Goal: Task Accomplishment & Management: Use online tool/utility

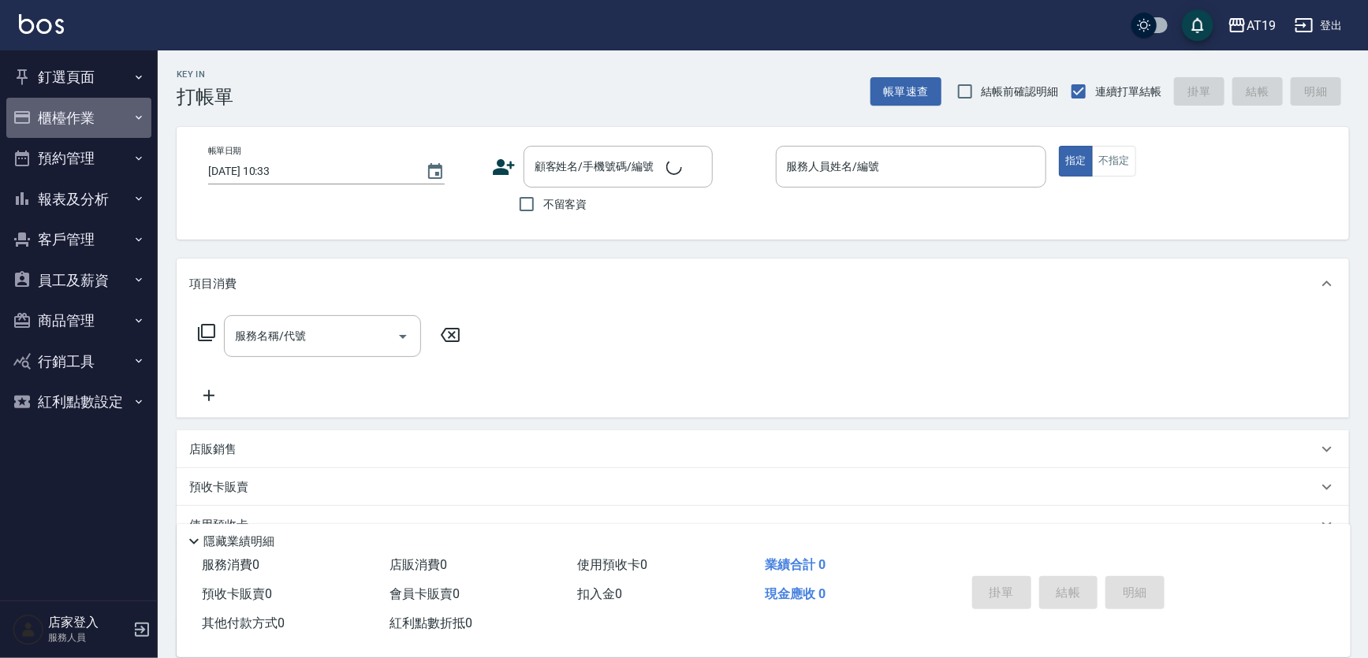
click at [141, 111] on icon "button" at bounding box center [138, 117] width 13 height 13
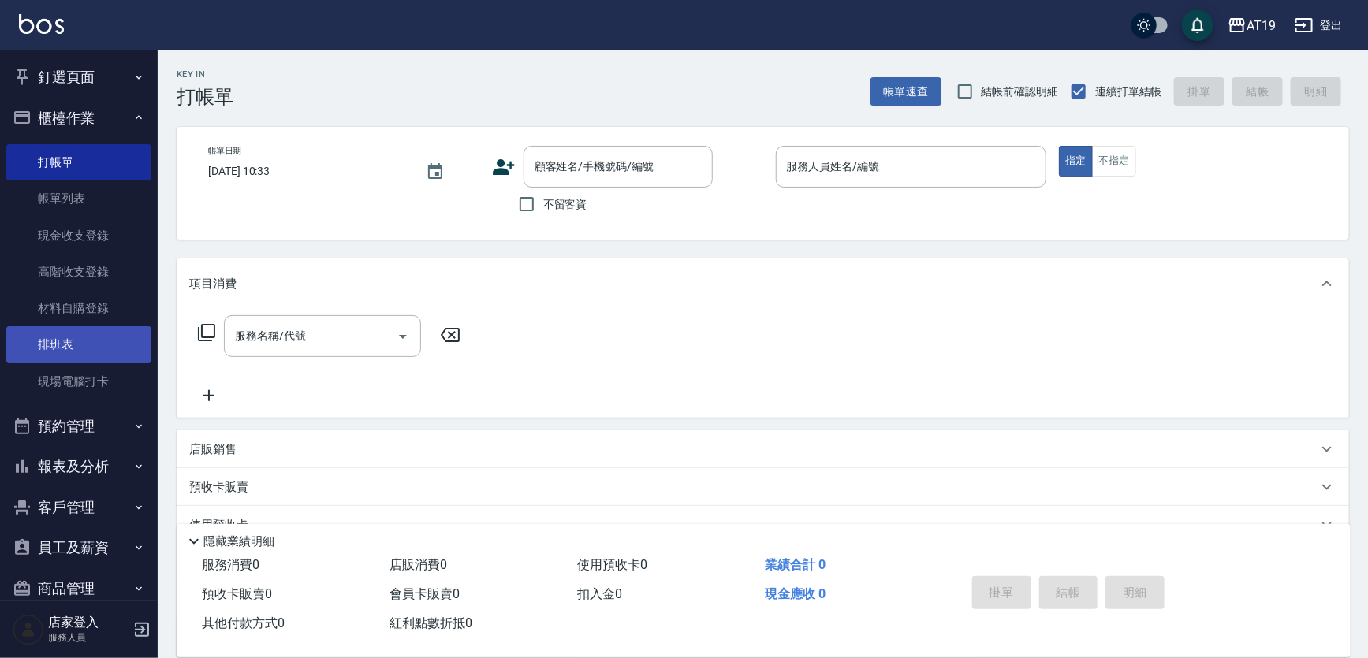
click at [109, 355] on link "排班表" at bounding box center [78, 344] width 145 height 36
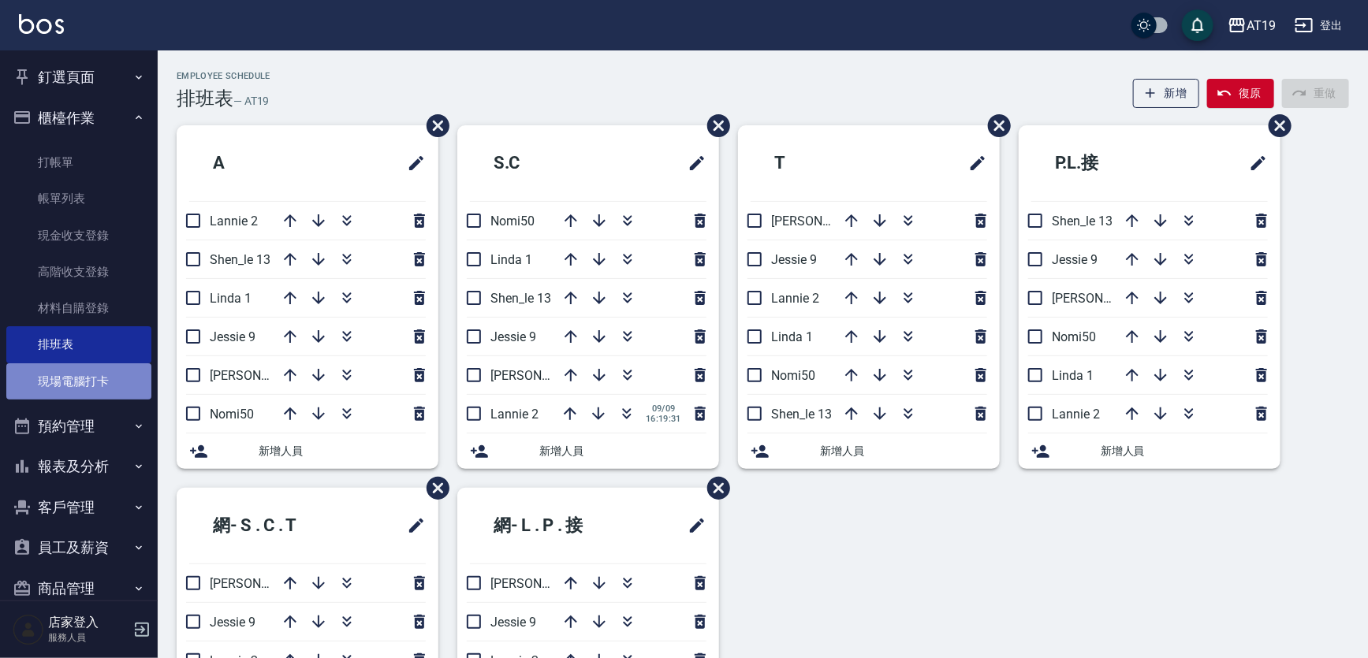
click at [109, 385] on link "現場電腦打卡" at bounding box center [78, 381] width 145 height 36
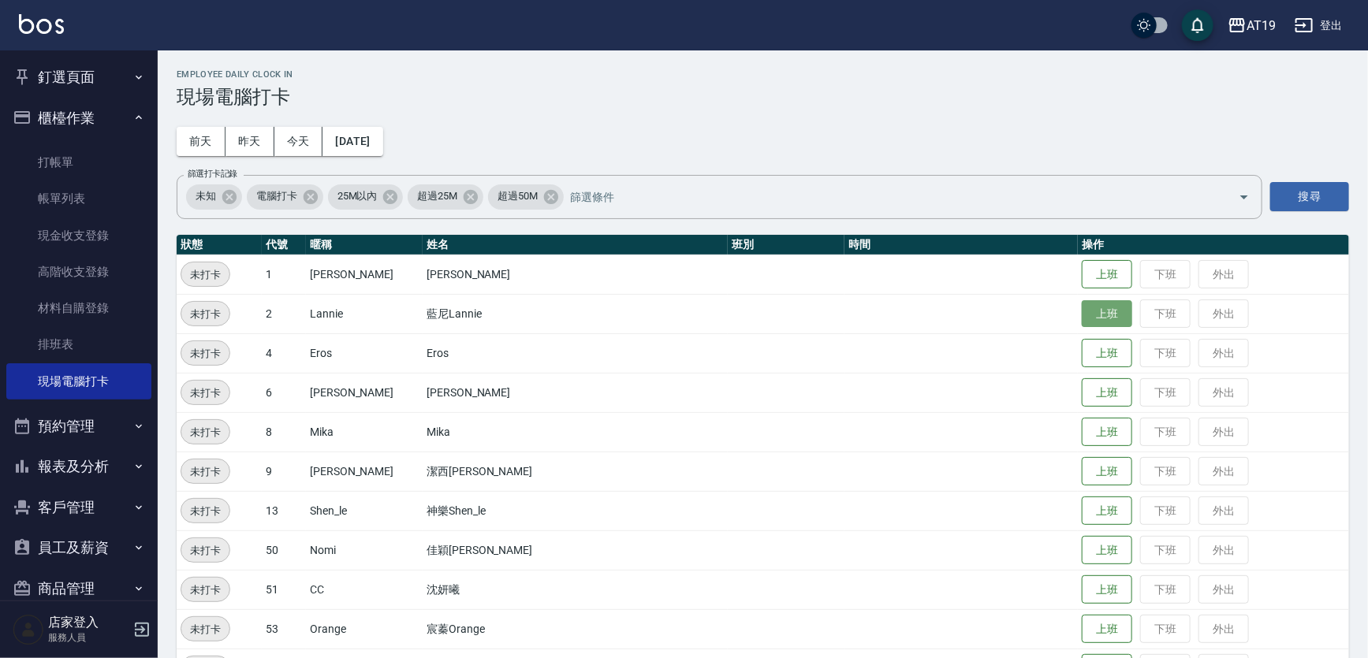
click at [773, 318] on button "上班" at bounding box center [1106, 314] width 50 height 28
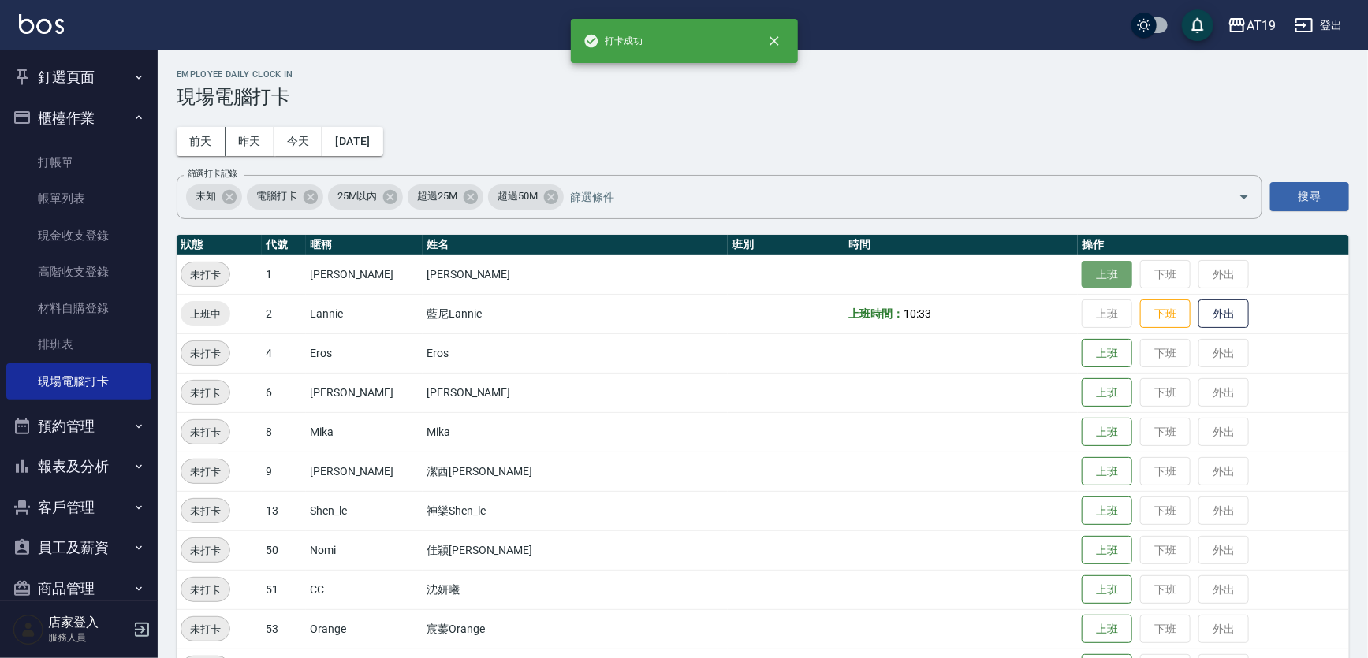
click at [773, 276] on button "上班" at bounding box center [1106, 275] width 50 height 28
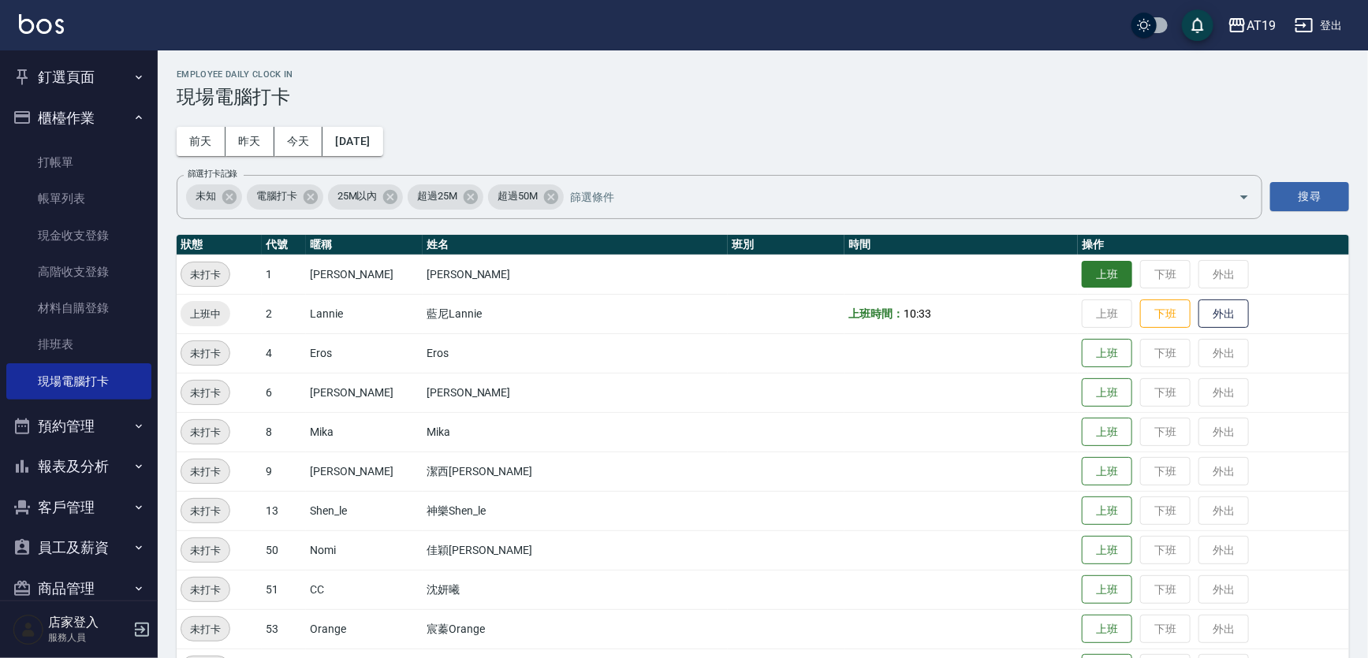
click at [773, 276] on button "上班" at bounding box center [1106, 275] width 50 height 28
click at [773, 473] on button "上班" at bounding box center [1106, 472] width 50 height 28
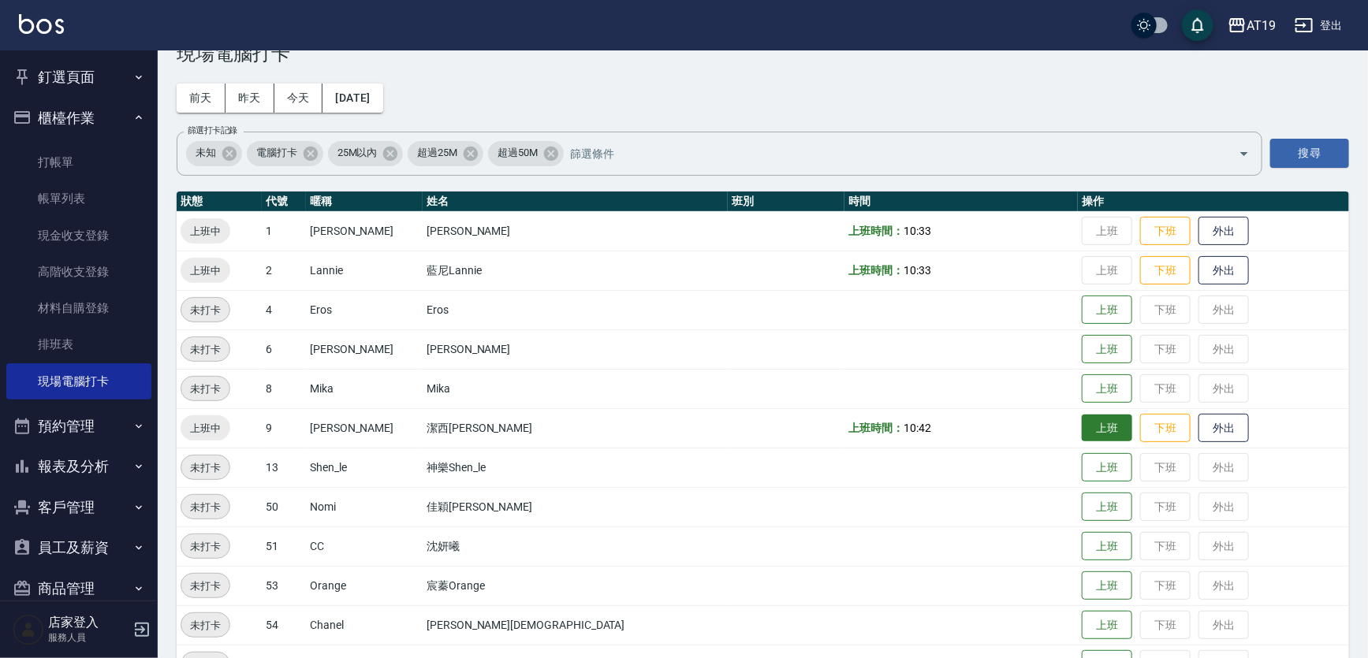
scroll to position [87, 0]
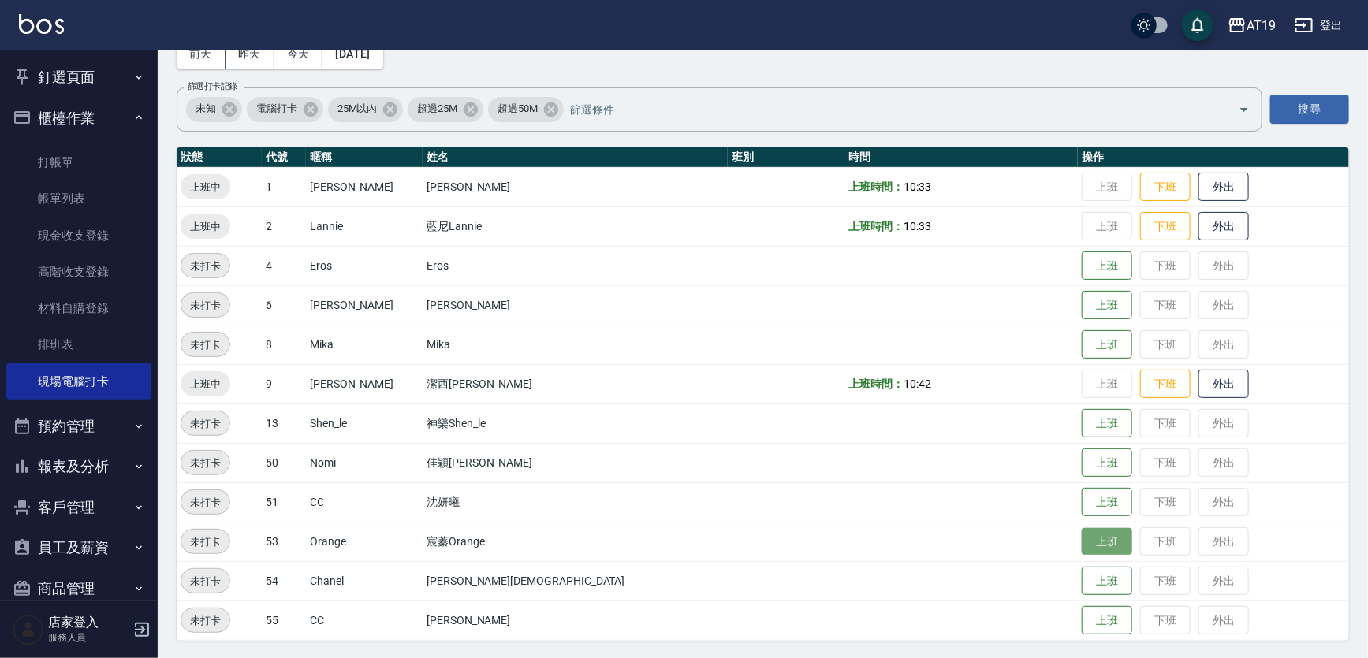
click at [773, 549] on button "上班" at bounding box center [1106, 542] width 50 height 28
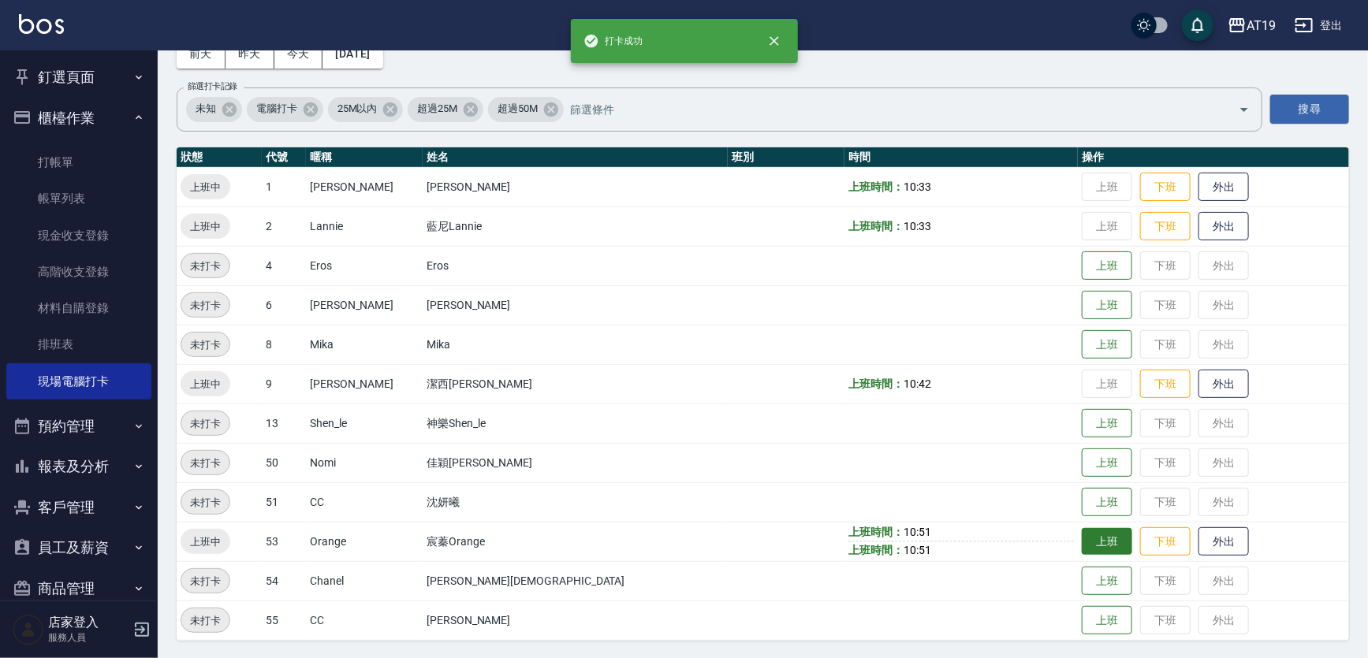
click at [773, 530] on td "上班 下班 外出" at bounding box center [1212, 541] width 271 height 39
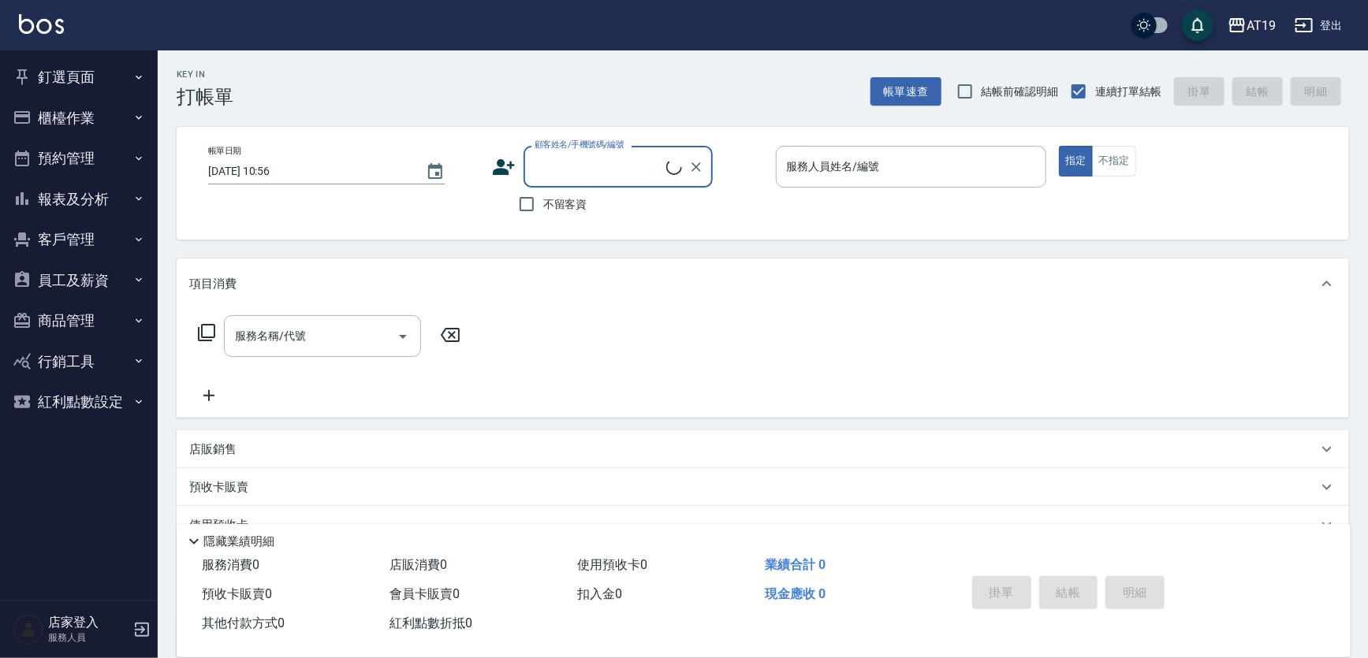
click at [136, 119] on icon "button" at bounding box center [138, 117] width 13 height 13
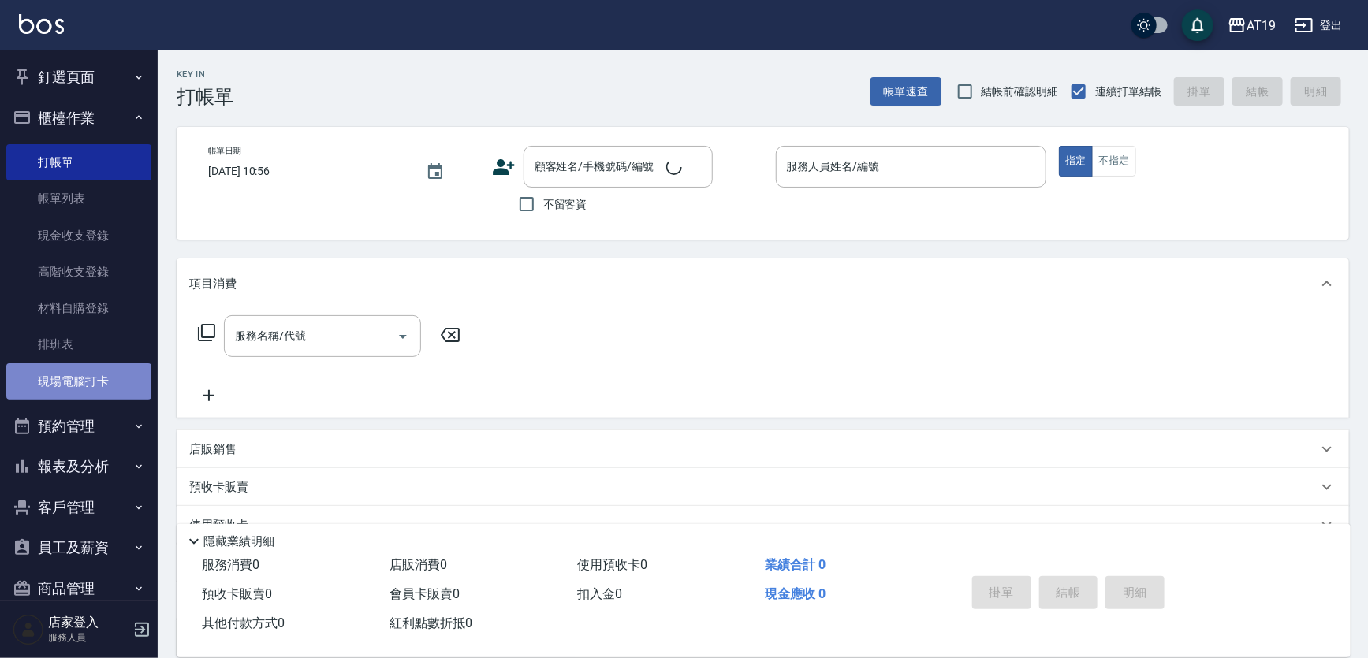
click at [117, 377] on link "現場電腦打卡" at bounding box center [78, 381] width 145 height 36
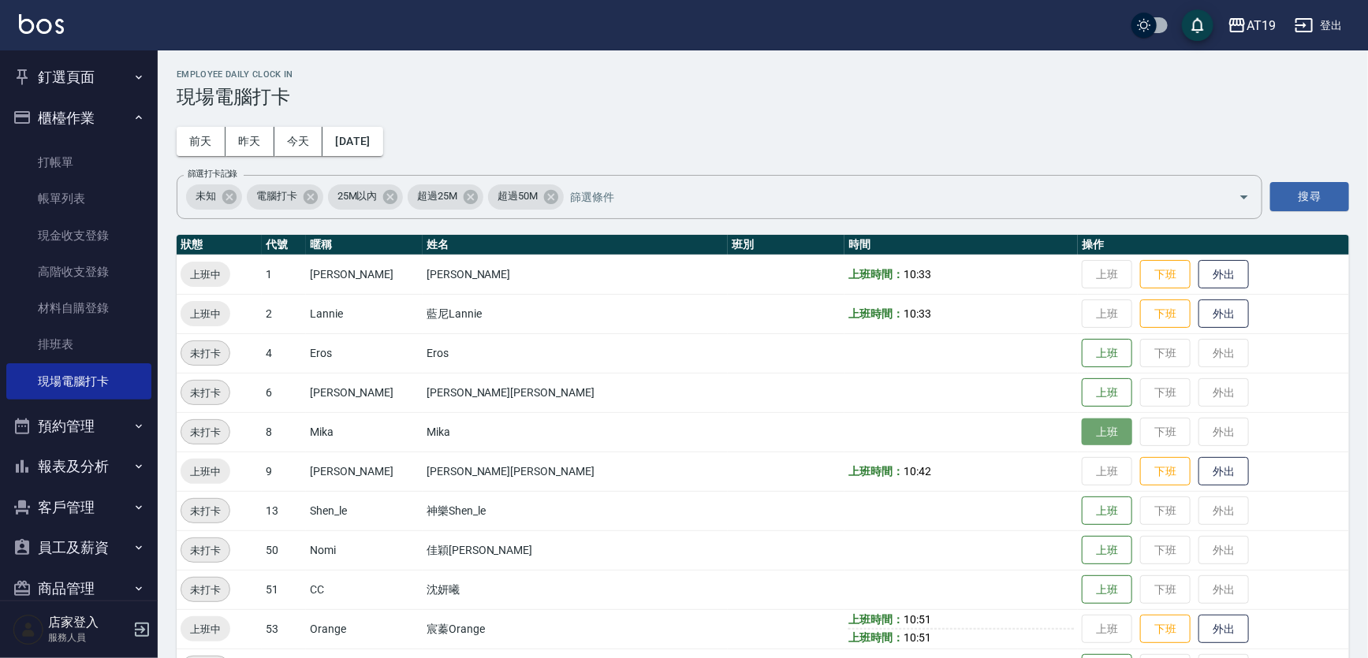
click at [1081, 419] on button "上班" at bounding box center [1106, 433] width 50 height 28
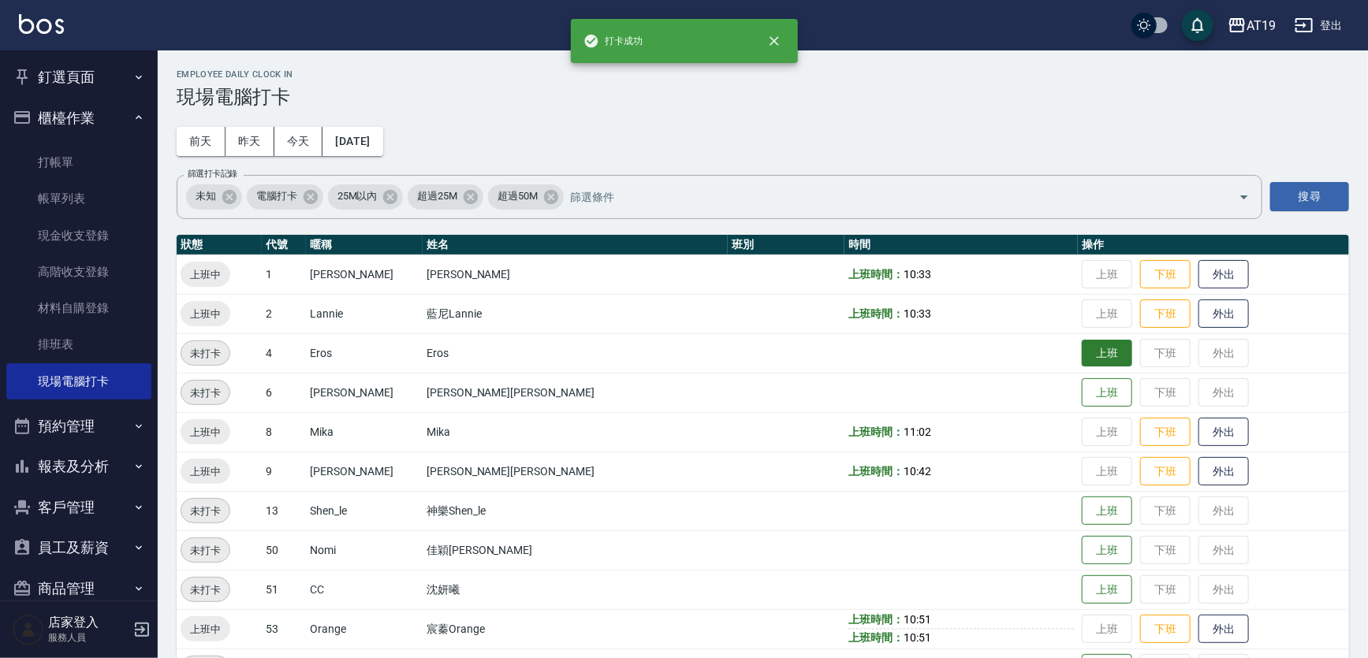
click at [1081, 341] on button "上班" at bounding box center [1106, 354] width 50 height 28
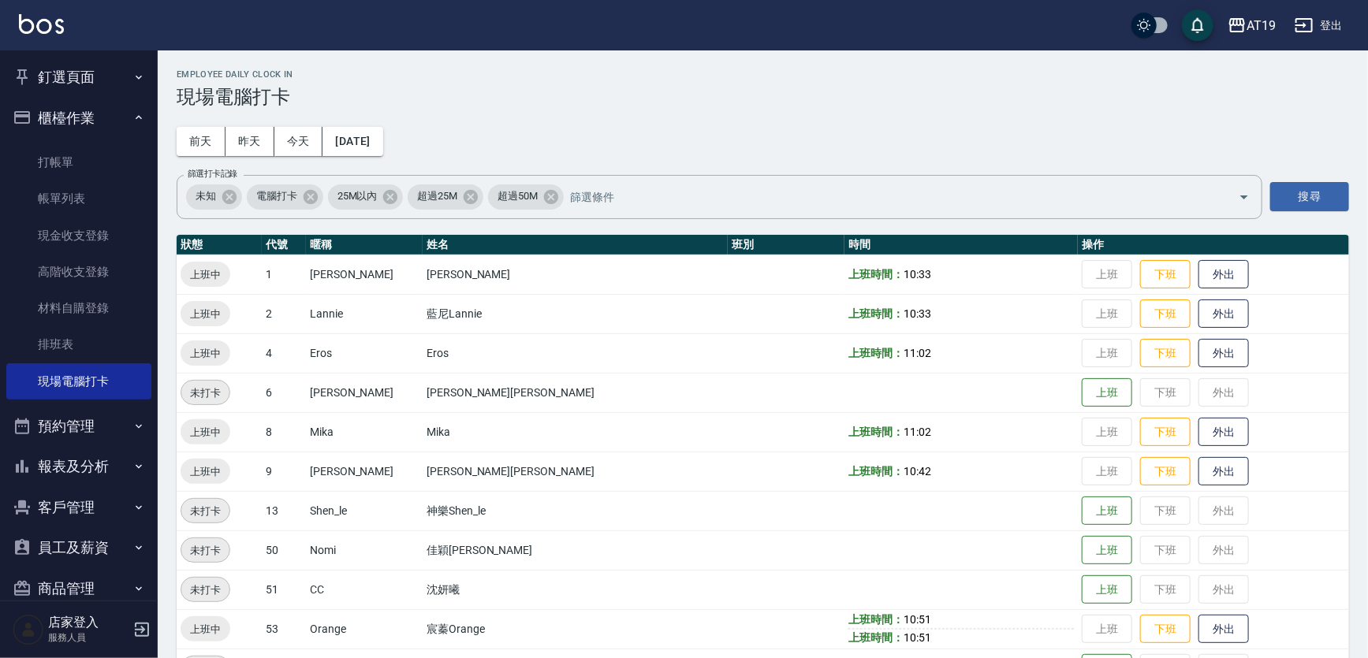
scroll to position [87, 0]
